Goal: Navigation & Orientation: Understand site structure

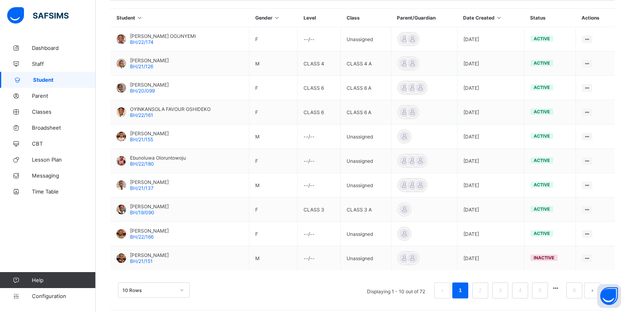
scroll to position [196, 0]
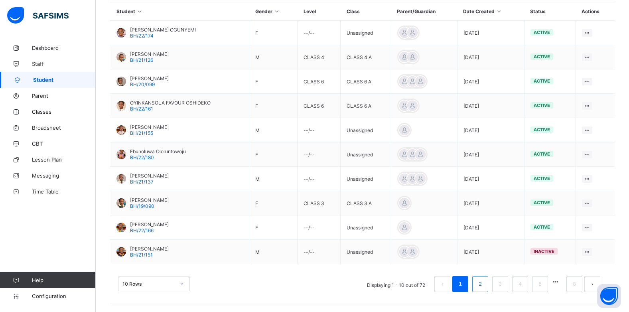
click at [484, 286] on link "2" at bounding box center [480, 284] width 8 height 10
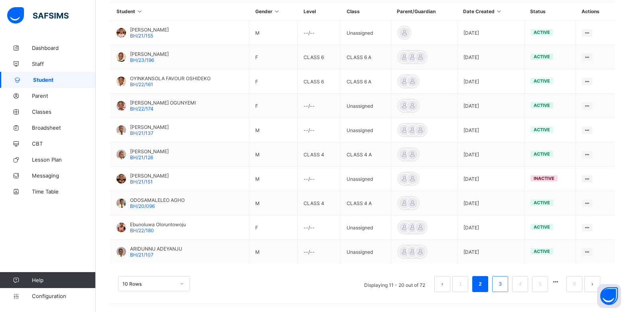
click at [504, 286] on link "3" at bounding box center [500, 284] width 8 height 10
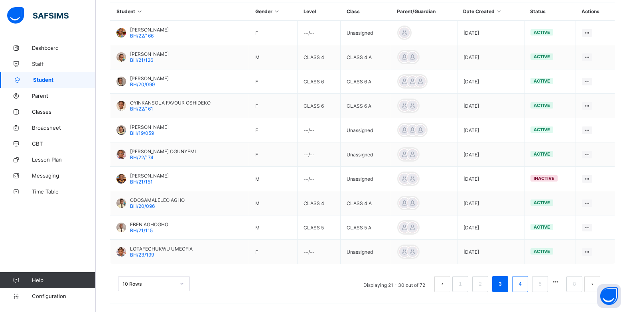
click at [524, 285] on link "4" at bounding box center [520, 284] width 8 height 10
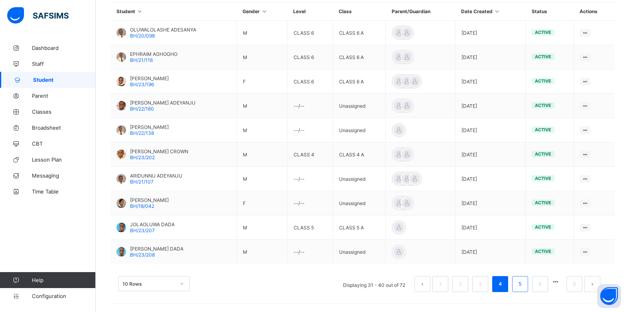
click at [524, 285] on link "5" at bounding box center [520, 284] width 8 height 10
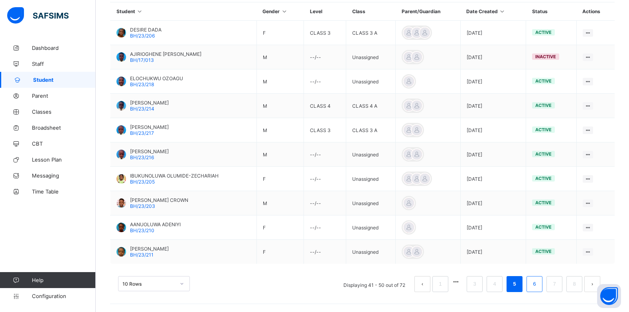
click at [538, 285] on link "6" at bounding box center [535, 284] width 8 height 10
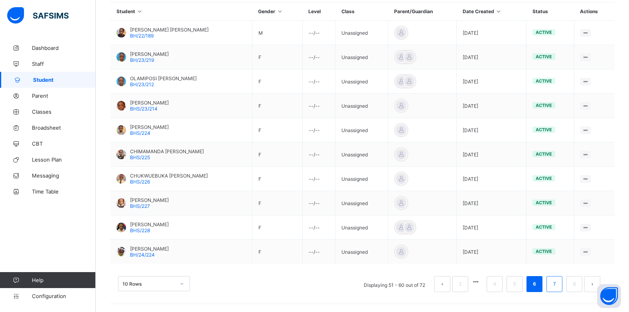
click at [558, 288] on link "7" at bounding box center [554, 284] width 8 height 10
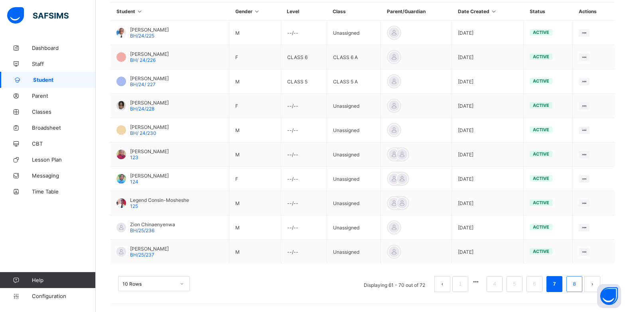
click at [578, 284] on link "8" at bounding box center [574, 284] width 8 height 10
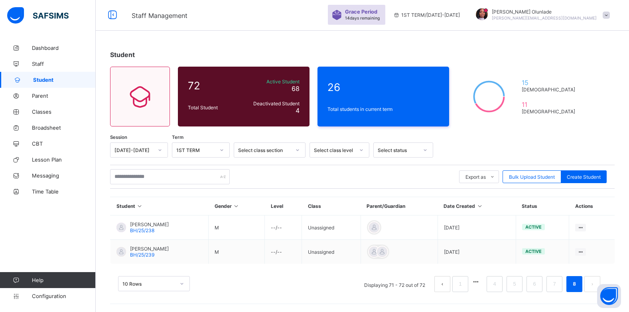
scroll to position [1, 0]
click at [36, 97] on span "Parent" at bounding box center [64, 96] width 64 height 6
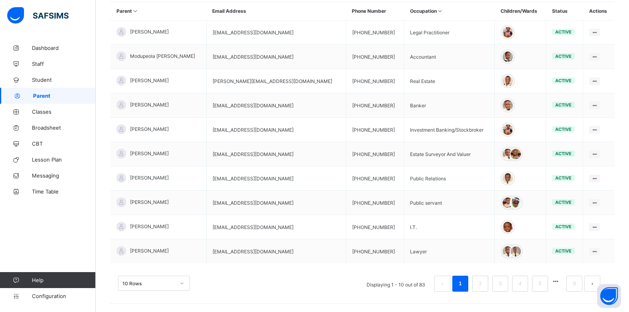
scroll to position [187, 0]
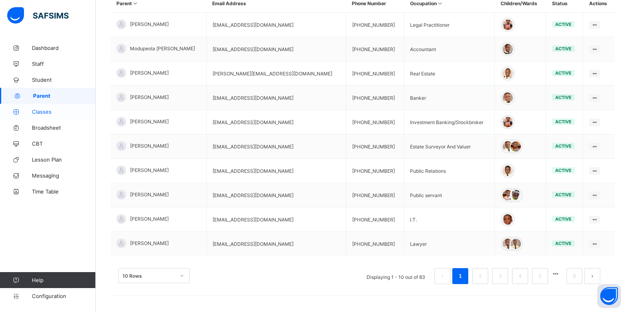
click at [34, 116] on link "Classes" at bounding box center [48, 112] width 96 height 16
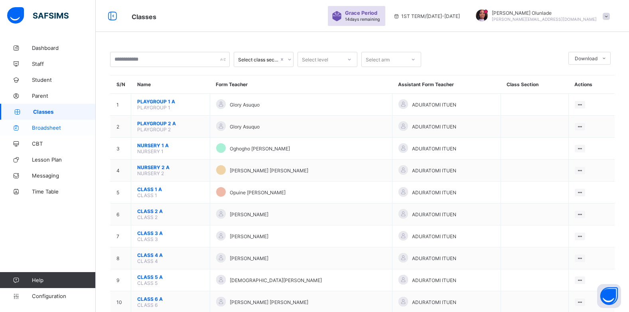
click at [37, 129] on span "Broadsheet" at bounding box center [64, 127] width 64 height 6
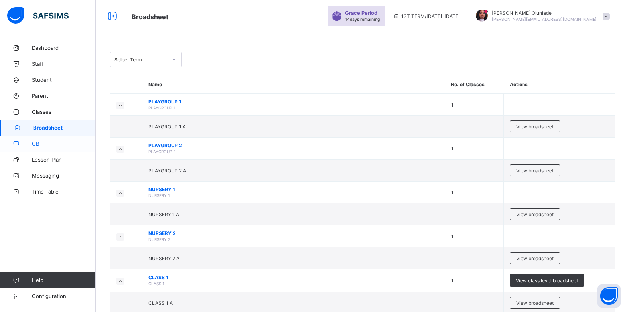
click at [37, 146] on span "CBT" at bounding box center [64, 143] width 64 height 6
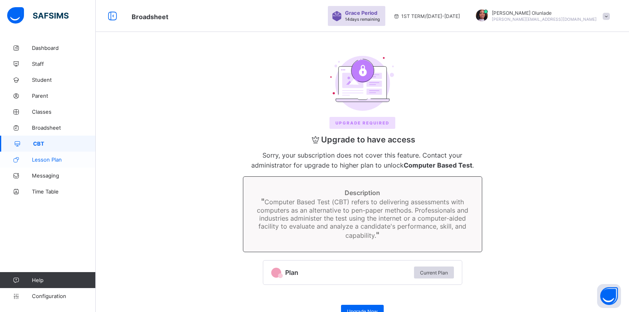
click at [44, 162] on span "Lesson Plan" at bounding box center [64, 159] width 64 height 6
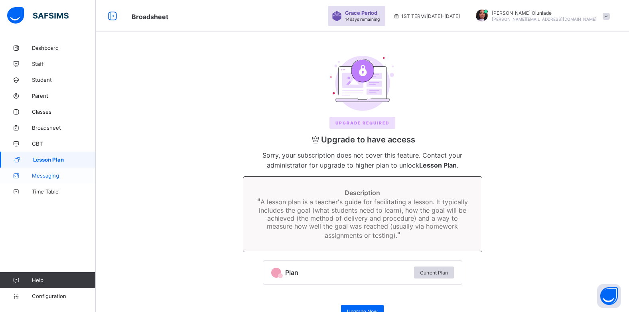
click at [47, 178] on span "Messaging" at bounding box center [64, 175] width 64 height 6
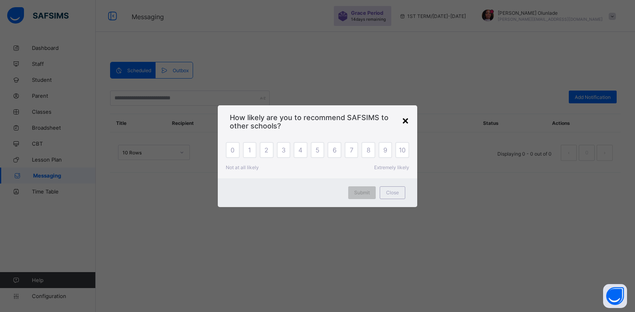
click at [406, 122] on div "×" at bounding box center [406, 120] width 8 height 14
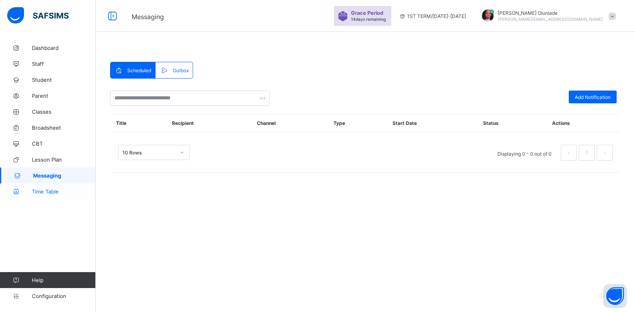
click at [44, 194] on span "Time Table" at bounding box center [64, 191] width 64 height 6
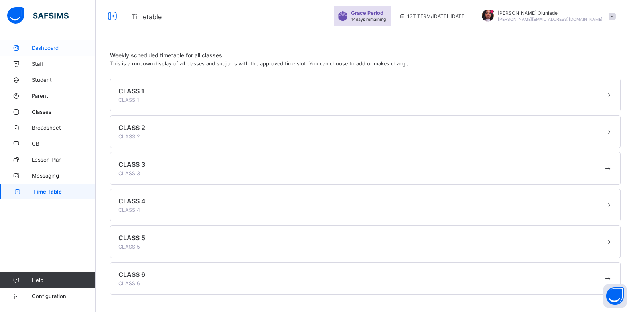
click at [37, 48] on span "Dashboard" at bounding box center [64, 48] width 64 height 6
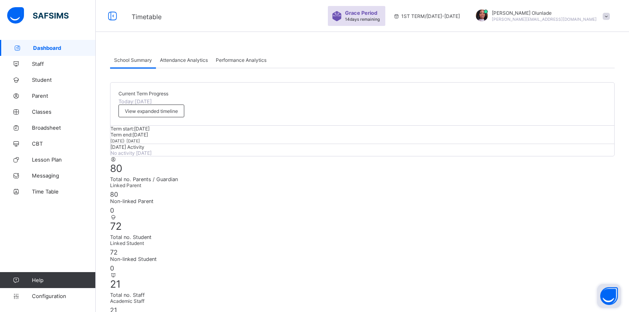
click at [608, 296] on button "Open asap" at bounding box center [609, 296] width 24 height 24
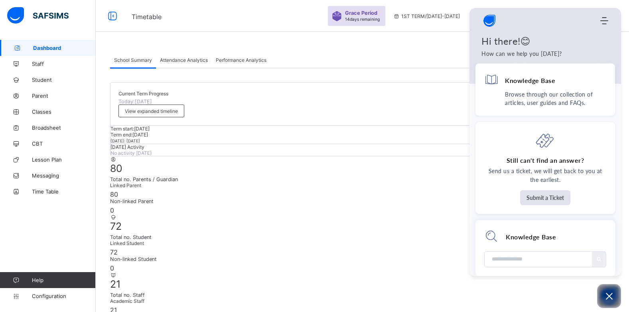
click at [617, 2] on div "Grace Period 14 days remaining 1ST TERM / [DATE]-[DATE] Olubunmi Olunlade [EMAI…" at bounding box center [478, 16] width 301 height 32
click at [608, 299] on icon "Open asap" at bounding box center [609, 296] width 10 height 10
